Goal: Task Accomplishment & Management: Use online tool/utility

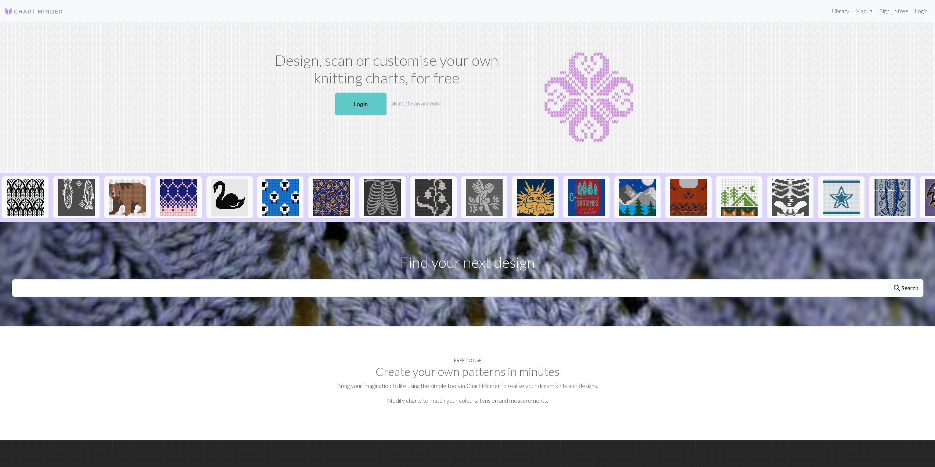
click at [381, 102] on link "Login" at bounding box center [360, 104] width 51 height 23
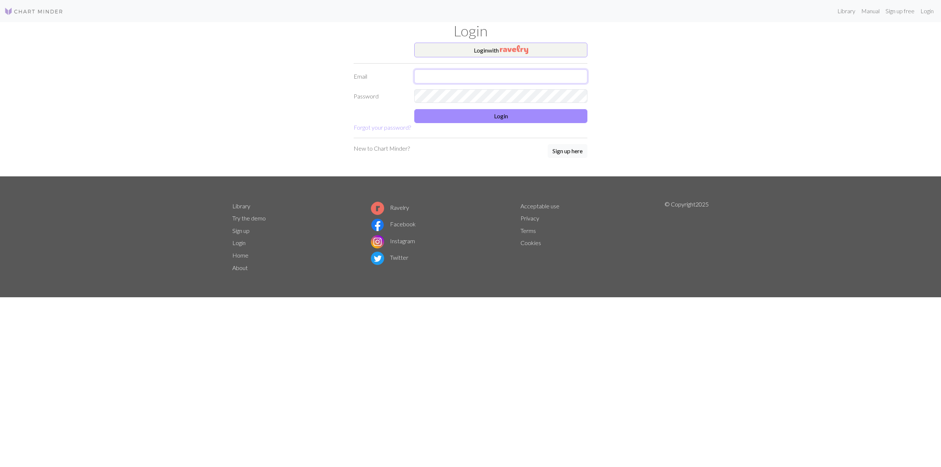
click at [451, 72] on input "text" at bounding box center [500, 76] width 173 height 14
type input "[PERSON_NAME][EMAIL_ADDRESS][PERSON_NAME][DOMAIN_NAME]"
click at [490, 46] on button "Login with" at bounding box center [500, 50] width 173 height 15
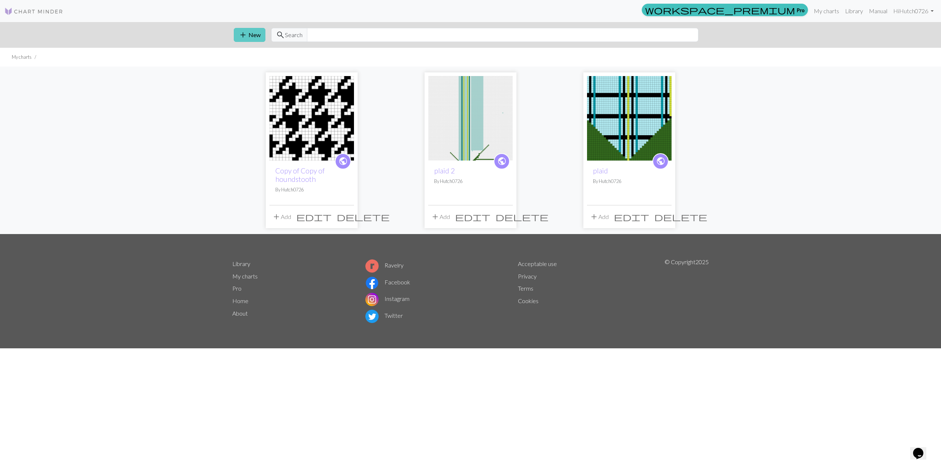
click at [255, 32] on button "add New" at bounding box center [250, 35] width 32 height 14
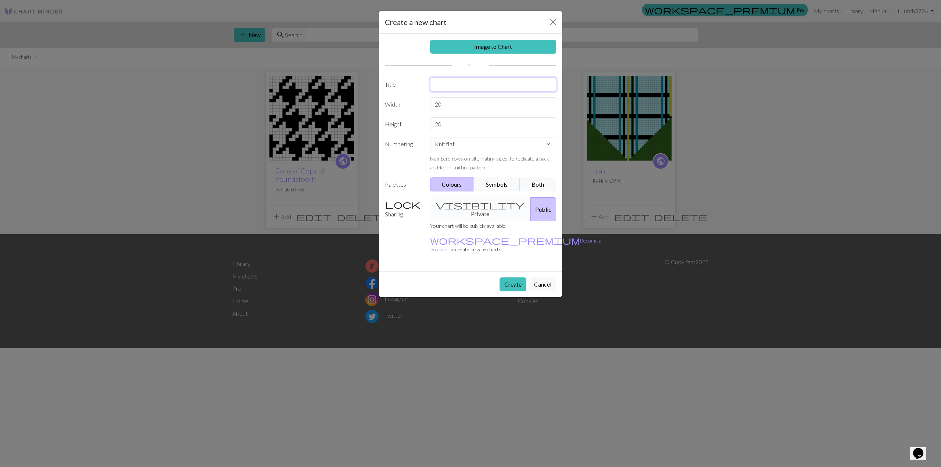
click at [456, 83] on input "text" at bounding box center [493, 85] width 126 height 14
type input "pistazie"
drag, startPoint x: 447, startPoint y: 103, endPoint x: 434, endPoint y: 104, distance: 12.9
click at [434, 104] on input "20" at bounding box center [493, 104] width 126 height 14
type input "100"
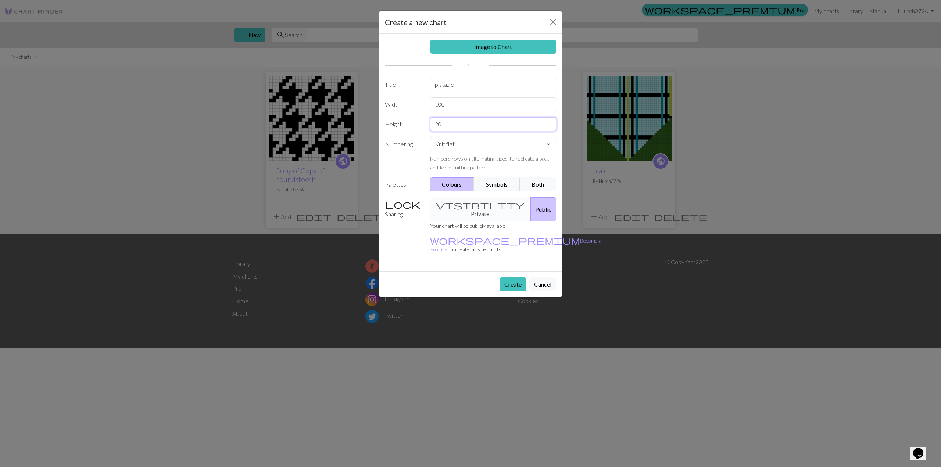
click at [444, 127] on input "20" at bounding box center [493, 124] width 126 height 14
drag, startPoint x: 445, startPoint y: 124, endPoint x: 416, endPoint y: 127, distance: 29.6
click at [416, 127] on div "Height 20" at bounding box center [470, 124] width 180 height 14
type input "100"
click at [455, 144] on select "Knit flat Knit in the round Lace knitting Cross stitch" at bounding box center [493, 144] width 126 height 14
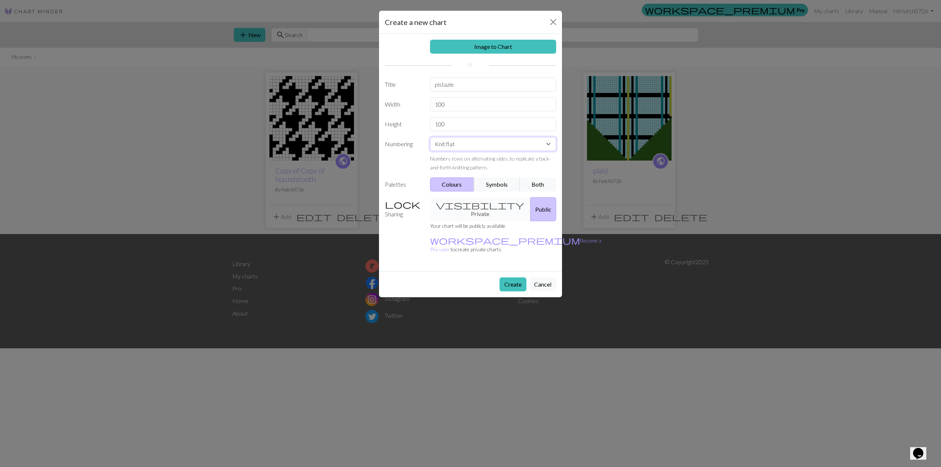
click at [430, 137] on select "Knit flat Knit in the round Lace knitting Cross stitch" at bounding box center [493, 144] width 126 height 14
click at [456, 186] on button "Colours" at bounding box center [452, 185] width 44 height 14
click at [515, 277] on button "Create" at bounding box center [512, 284] width 27 height 14
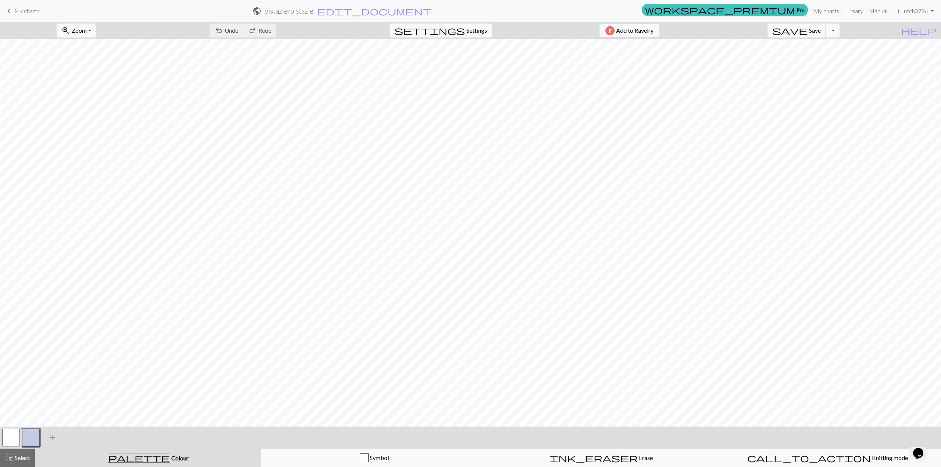
click at [53, 438] on span "add" at bounding box center [52, 438] width 9 height 10
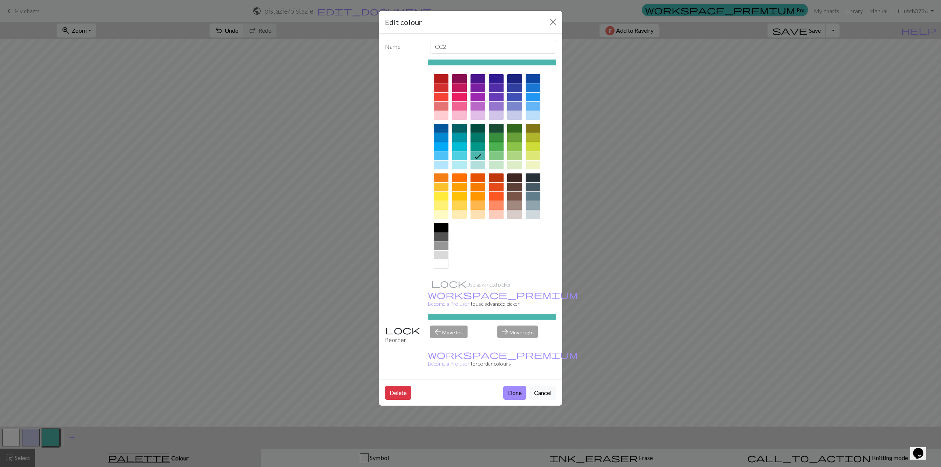
click at [514, 137] on div at bounding box center [514, 137] width 15 height 9
click at [443, 193] on div at bounding box center [441, 196] width 15 height 9
click at [476, 95] on div at bounding box center [477, 97] width 15 height 9
click at [514, 386] on button "Done" at bounding box center [514, 393] width 23 height 14
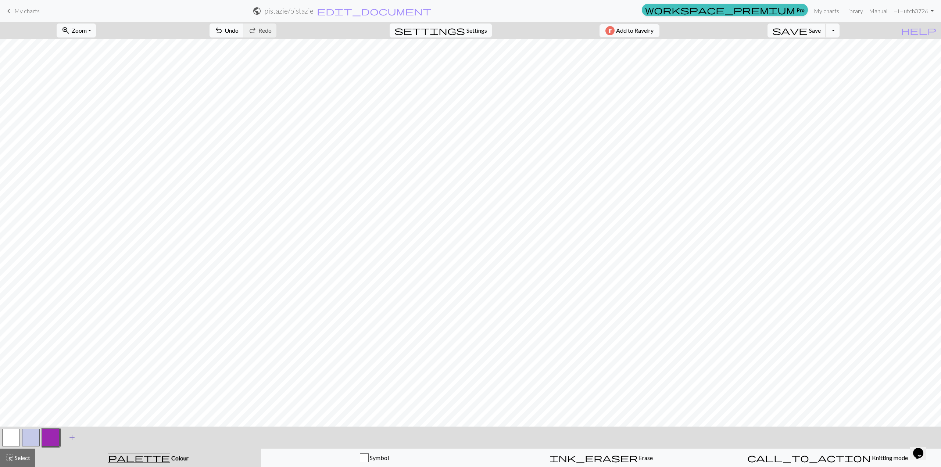
click at [74, 437] on span "add" at bounding box center [72, 438] width 9 height 10
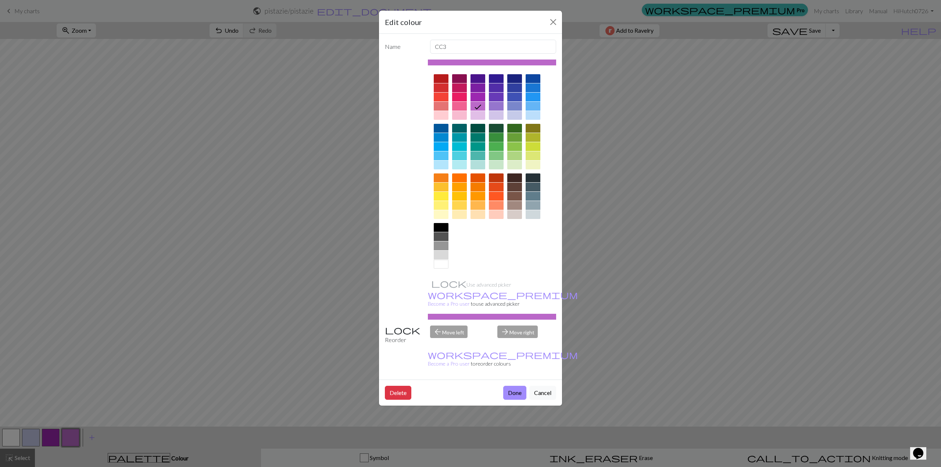
click at [497, 137] on div at bounding box center [496, 137] width 15 height 9
click at [517, 386] on button "Done" at bounding box center [514, 393] width 23 height 14
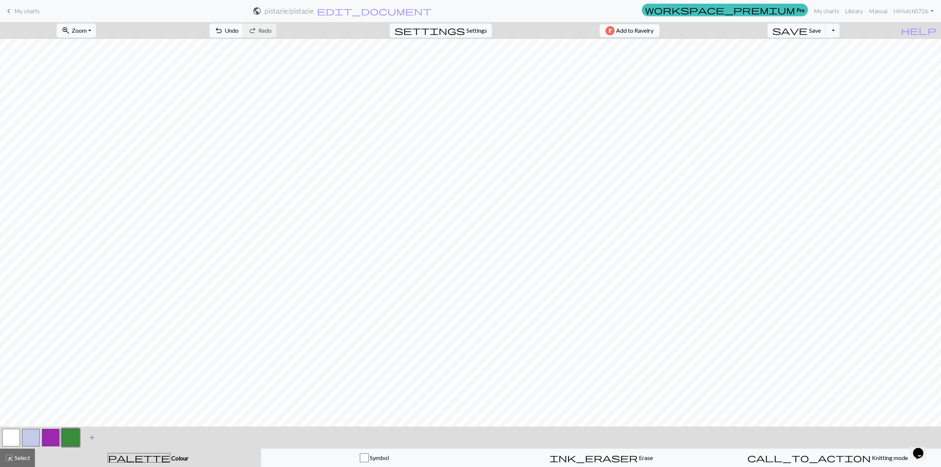
click at [93, 434] on span "add" at bounding box center [91, 438] width 9 height 10
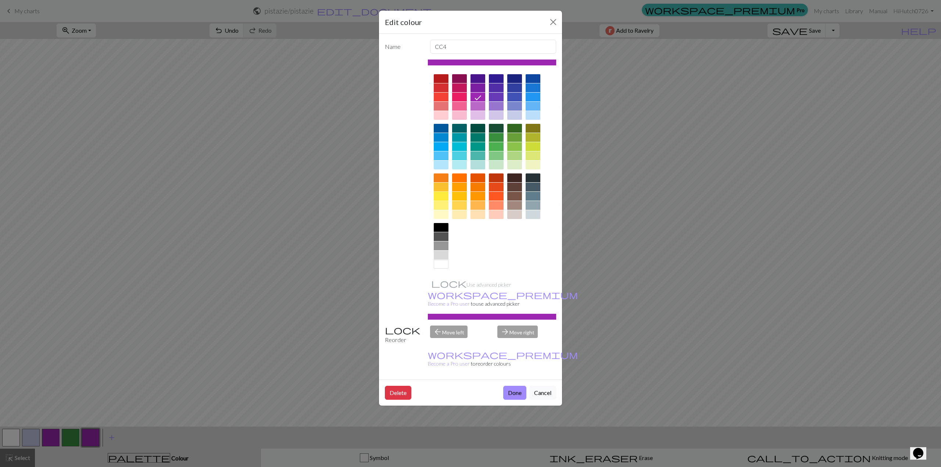
click at [443, 197] on div at bounding box center [441, 196] width 15 height 9
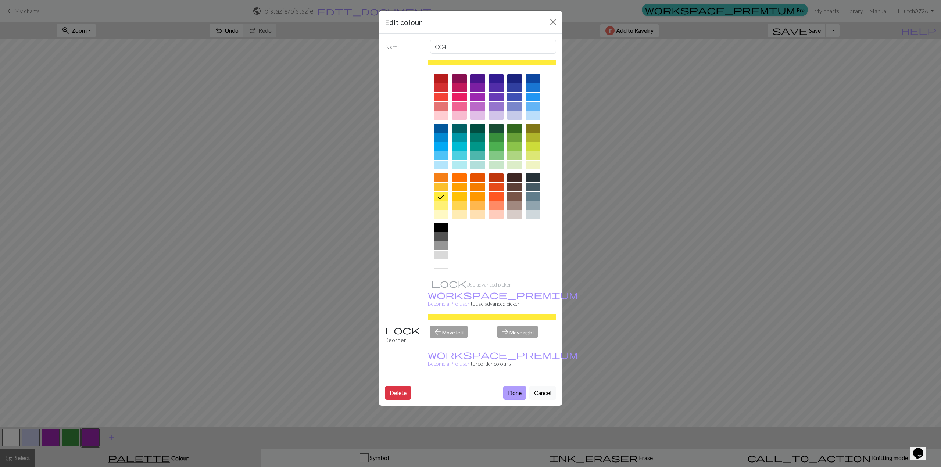
click at [515, 386] on button "Done" at bounding box center [514, 393] width 23 height 14
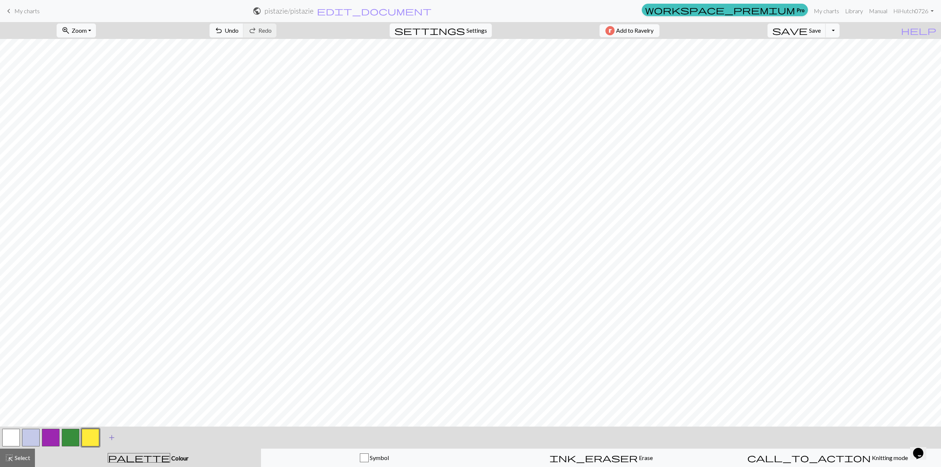
click at [110, 440] on span "add" at bounding box center [111, 438] width 9 height 10
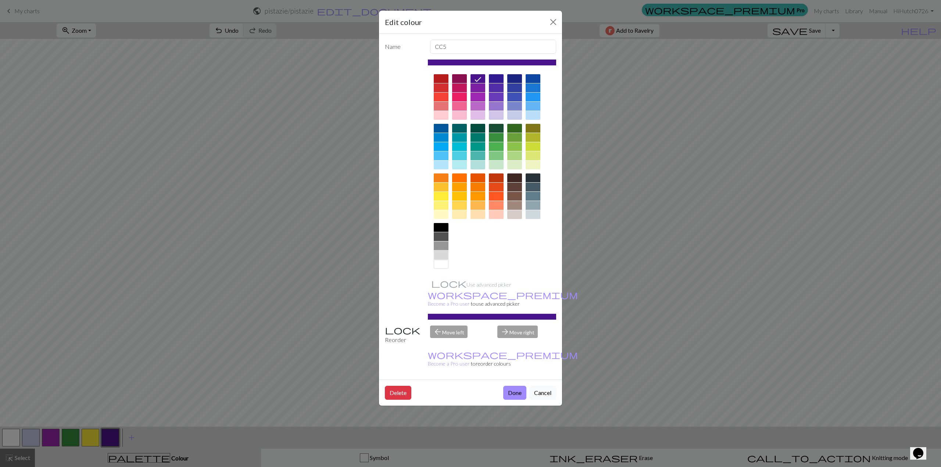
click at [444, 254] on div at bounding box center [441, 255] width 15 height 9
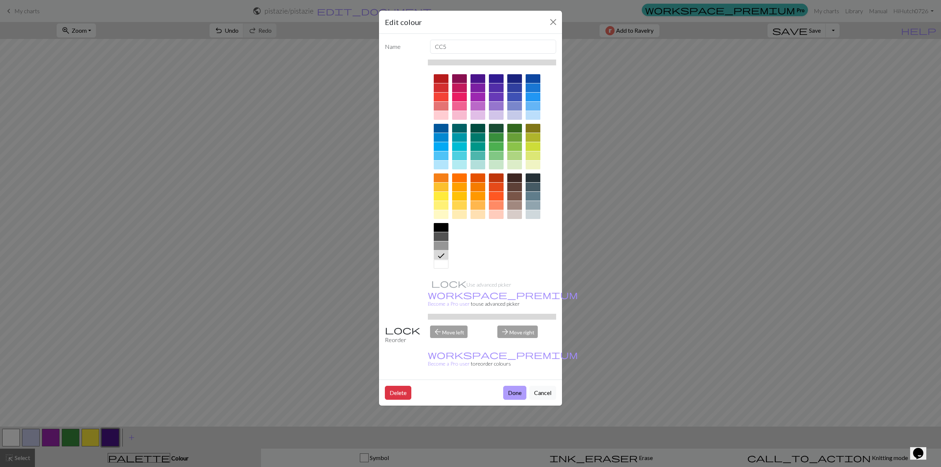
click at [515, 386] on button "Done" at bounding box center [514, 393] width 23 height 14
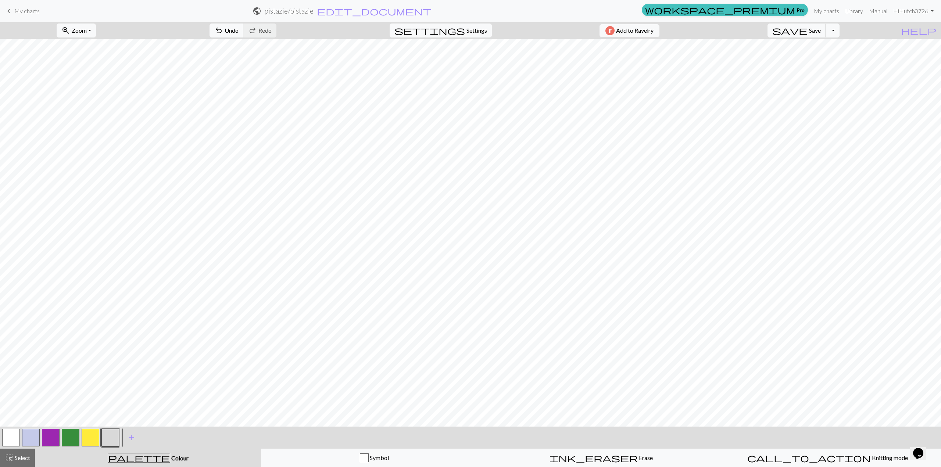
click at [74, 445] on button "button" at bounding box center [71, 438] width 18 height 18
click at [114, 442] on button "button" at bounding box center [110, 438] width 18 height 18
click at [49, 438] on button "button" at bounding box center [51, 438] width 18 height 18
click at [89, 438] on button "button" at bounding box center [91, 438] width 18 height 18
click at [13, 430] on button "button" at bounding box center [11, 438] width 18 height 18
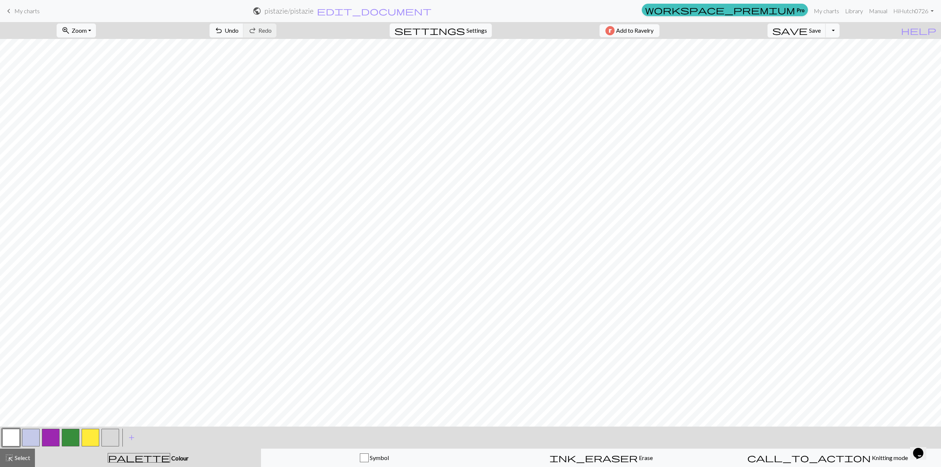
click at [50, 440] on button "button" at bounding box center [51, 438] width 18 height 18
click at [90, 437] on button "button" at bounding box center [91, 438] width 18 height 18
click at [29, 437] on button "button" at bounding box center [31, 438] width 18 height 18
click at [118, 440] on button "button" at bounding box center [110, 438] width 18 height 18
click at [67, 433] on button "button" at bounding box center [71, 438] width 18 height 18
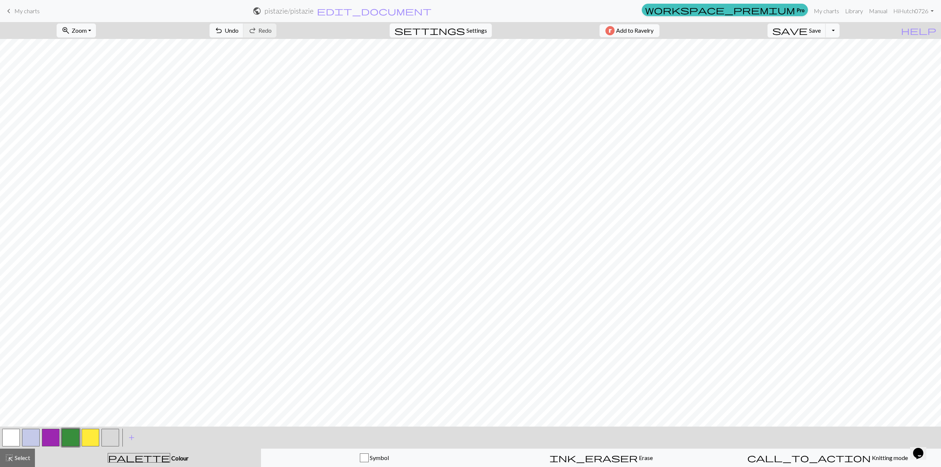
click at [118, 435] on button "button" at bounding box center [110, 438] width 18 height 18
click at [72, 438] on button "button" at bounding box center [71, 438] width 18 height 18
click at [50, 435] on button "button" at bounding box center [51, 438] width 18 height 18
click at [85, 438] on button "button" at bounding box center [91, 438] width 18 height 18
click at [47, 440] on button "button" at bounding box center [51, 438] width 18 height 18
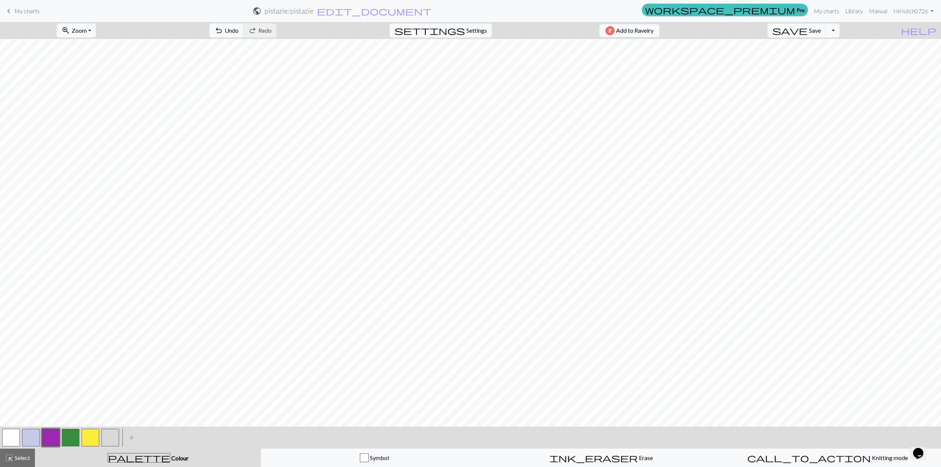
click at [101, 438] on button "button" at bounding box center [110, 438] width 18 height 18
click at [47, 442] on button "button" at bounding box center [51, 438] width 18 height 18
click at [90, 435] on button "button" at bounding box center [91, 438] width 18 height 18
click at [93, 437] on button "button" at bounding box center [91, 438] width 18 height 18
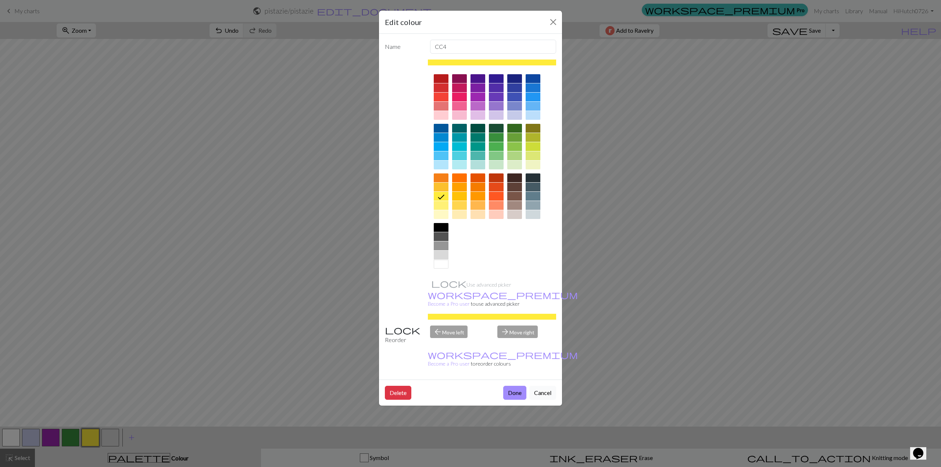
click at [541, 386] on button "Cancel" at bounding box center [542, 393] width 27 height 14
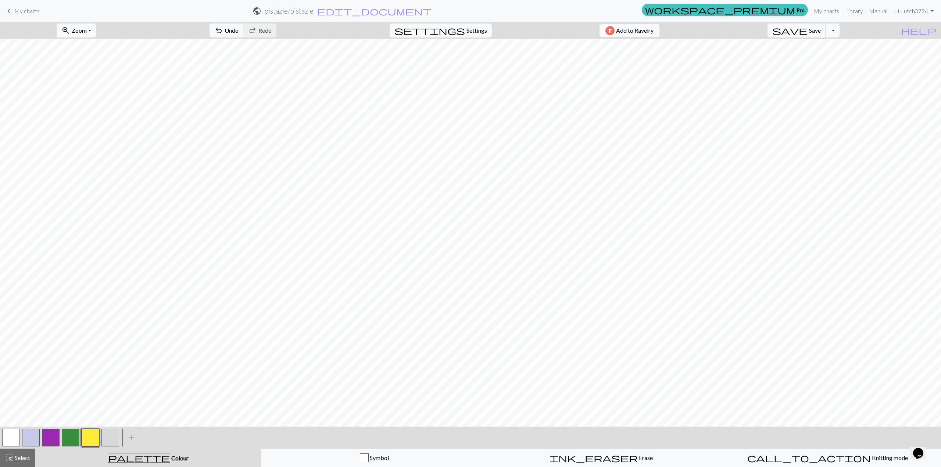
click at [111, 434] on button "button" at bounding box center [110, 438] width 18 height 18
click at [64, 436] on button "button" at bounding box center [71, 438] width 18 height 18
click at [55, 441] on button "button" at bounding box center [51, 438] width 18 height 18
click at [107, 436] on button "button" at bounding box center [110, 438] width 18 height 18
click at [65, 433] on button "button" at bounding box center [71, 438] width 18 height 18
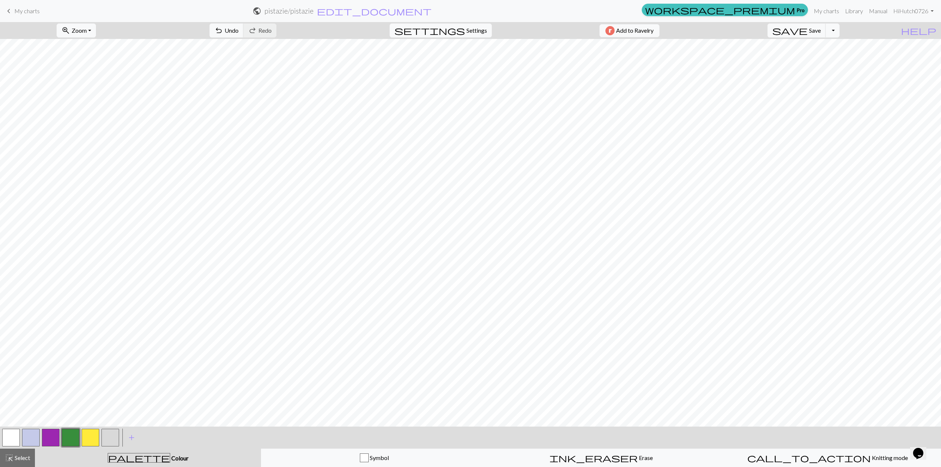
click at [91, 441] on button "button" at bounding box center [91, 438] width 18 height 18
drag, startPoint x: 55, startPoint y: 438, endPoint x: 51, endPoint y: 437, distance: 4.1
click at [55, 438] on button "button" at bounding box center [51, 438] width 18 height 18
click at [107, 437] on button "button" at bounding box center [110, 438] width 18 height 18
click at [71, 435] on button "button" at bounding box center [71, 438] width 18 height 18
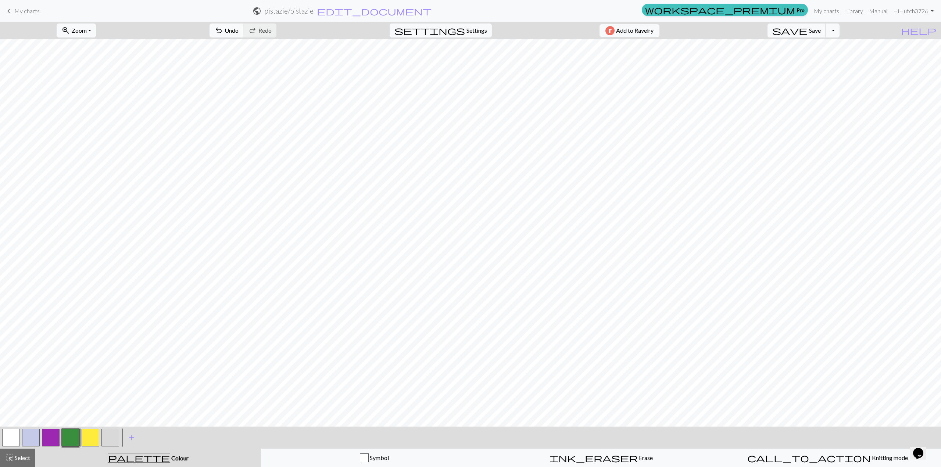
click at [89, 438] on button "button" at bounding box center [91, 438] width 18 height 18
click at [52, 437] on button "button" at bounding box center [51, 438] width 18 height 18
click at [111, 433] on button "button" at bounding box center [110, 438] width 18 height 18
click at [53, 435] on button "button" at bounding box center [51, 438] width 18 height 18
click at [111, 436] on button "button" at bounding box center [110, 438] width 18 height 18
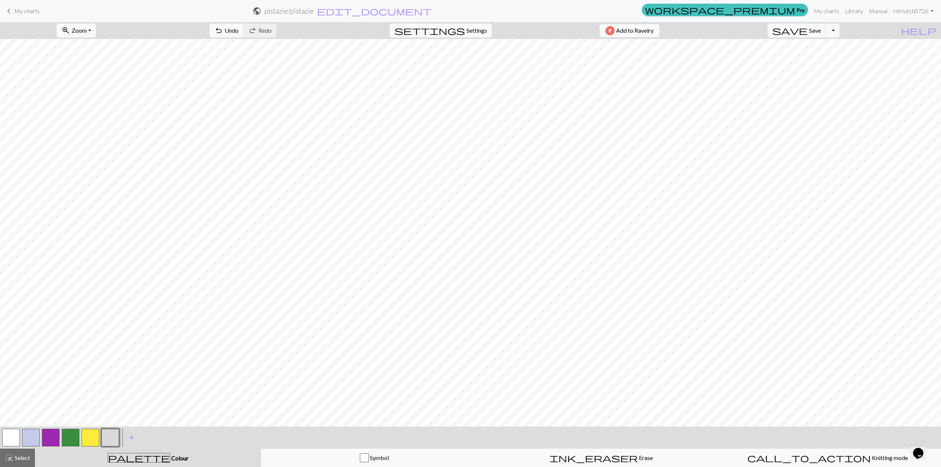
click at [73, 437] on button "button" at bounding box center [71, 438] width 18 height 18
click at [89, 437] on button "button" at bounding box center [91, 438] width 18 height 18
click at [54, 431] on button "button" at bounding box center [51, 438] width 18 height 18
click at [104, 434] on button "button" at bounding box center [110, 438] width 18 height 18
click at [89, 436] on button "button" at bounding box center [91, 438] width 18 height 18
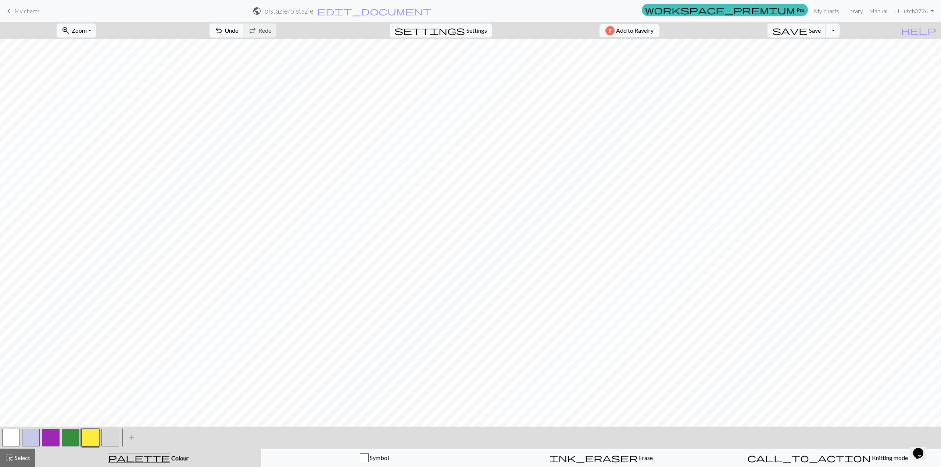
click at [44, 440] on button "button" at bounding box center [51, 438] width 18 height 18
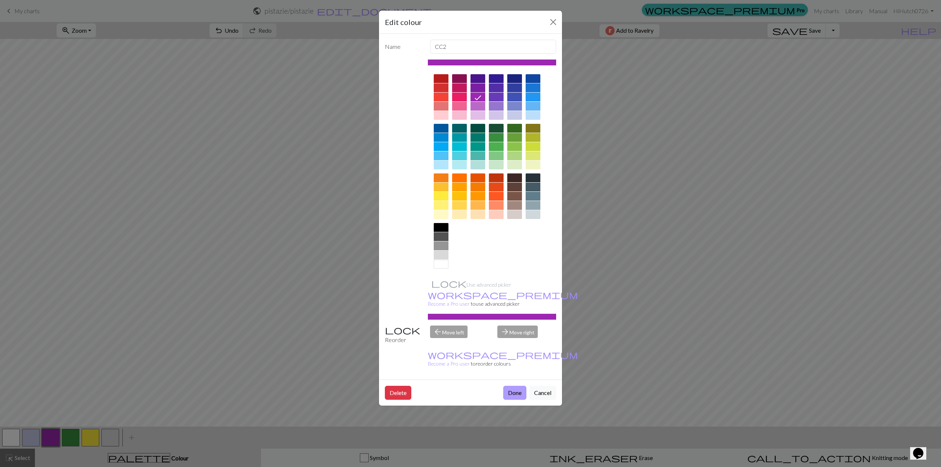
click at [515, 386] on button "Done" at bounding box center [514, 393] width 23 height 14
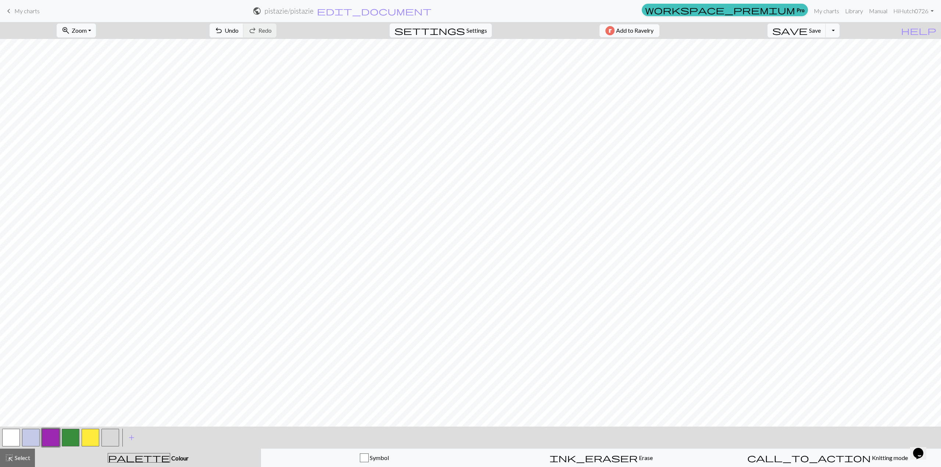
click at [111, 440] on button "button" at bounding box center [110, 438] width 18 height 18
click at [72, 435] on button "button" at bounding box center [71, 438] width 18 height 18
click at [12, 435] on button "button" at bounding box center [11, 438] width 18 height 18
click at [72, 437] on button "button" at bounding box center [71, 438] width 18 height 18
click at [106, 439] on button "button" at bounding box center [110, 438] width 18 height 18
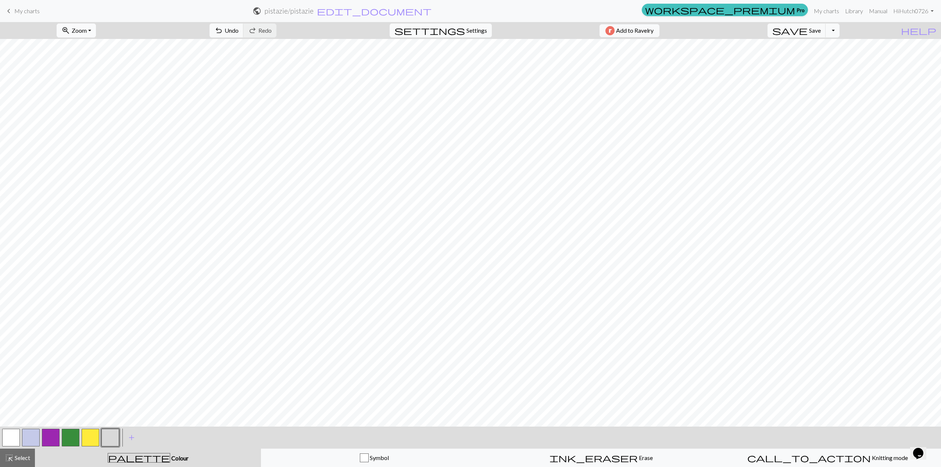
click at [96, 29] on button "zoom_in Zoom Zoom" at bounding box center [76, 31] width 39 height 14
click at [86, 49] on button "Fit all" at bounding box center [86, 46] width 58 height 12
click at [96, 28] on button "zoom_in Zoom Zoom" at bounding box center [76, 31] width 39 height 14
click at [92, 58] on button "Fit width" at bounding box center [86, 58] width 58 height 12
click at [831, 464] on button "call_to_action Knitting mode Knitting mode" at bounding box center [827, 458] width 227 height 18
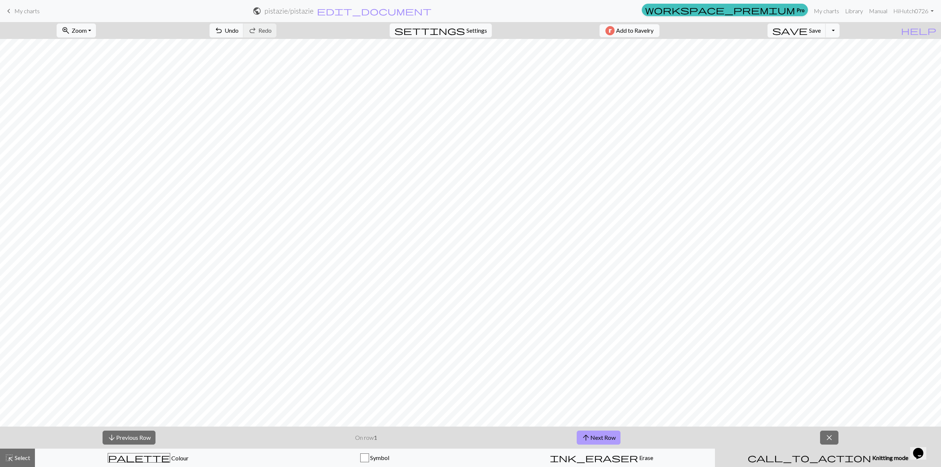
click at [589, 437] on span "arrow_upward" at bounding box center [585, 438] width 9 height 10
click at [135, 435] on button "arrow_downward Previous Row" at bounding box center [129, 438] width 53 height 14
click at [831, 434] on span "close" at bounding box center [829, 438] width 9 height 10
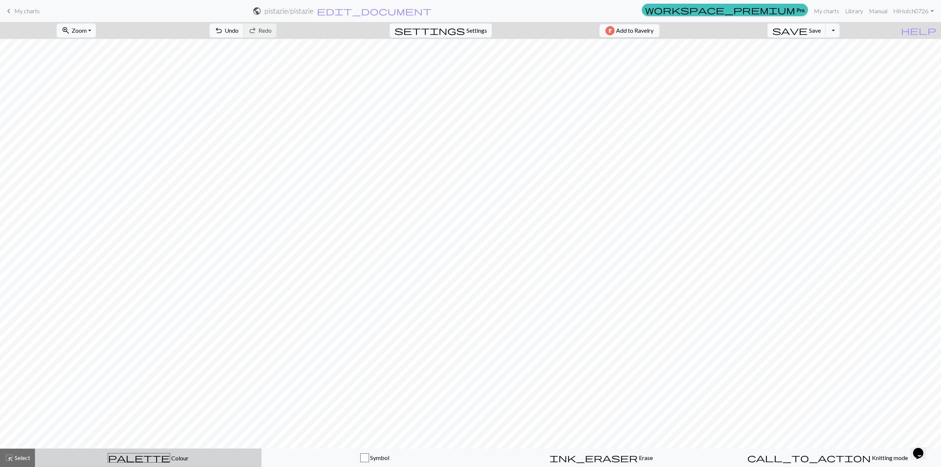
click at [170, 460] on span "Colour" at bounding box center [179, 458] width 18 height 7
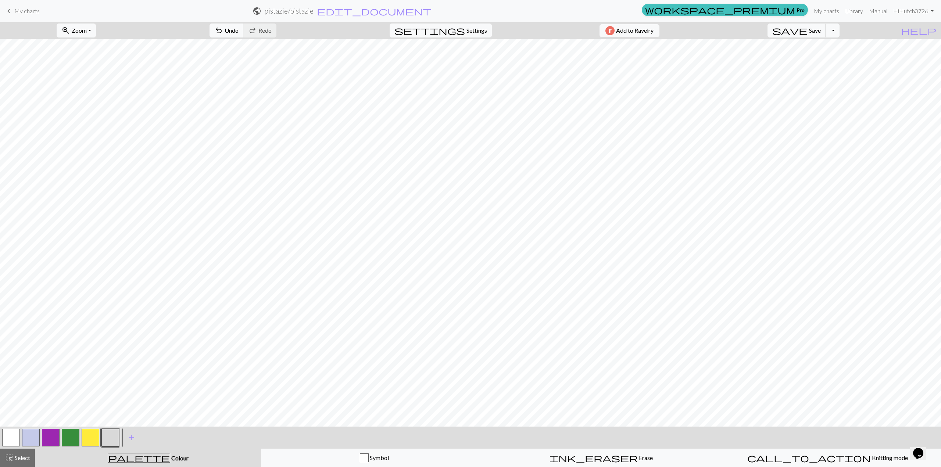
click at [15, 435] on button "button" at bounding box center [11, 438] width 18 height 18
click at [93, 438] on button "button" at bounding box center [91, 438] width 18 height 18
click at [821, 31] on span "Save" at bounding box center [815, 30] width 12 height 7
click at [835, 13] on link "My charts" at bounding box center [826, 11] width 31 height 15
